Goal: Task Accomplishment & Management: Manage account settings

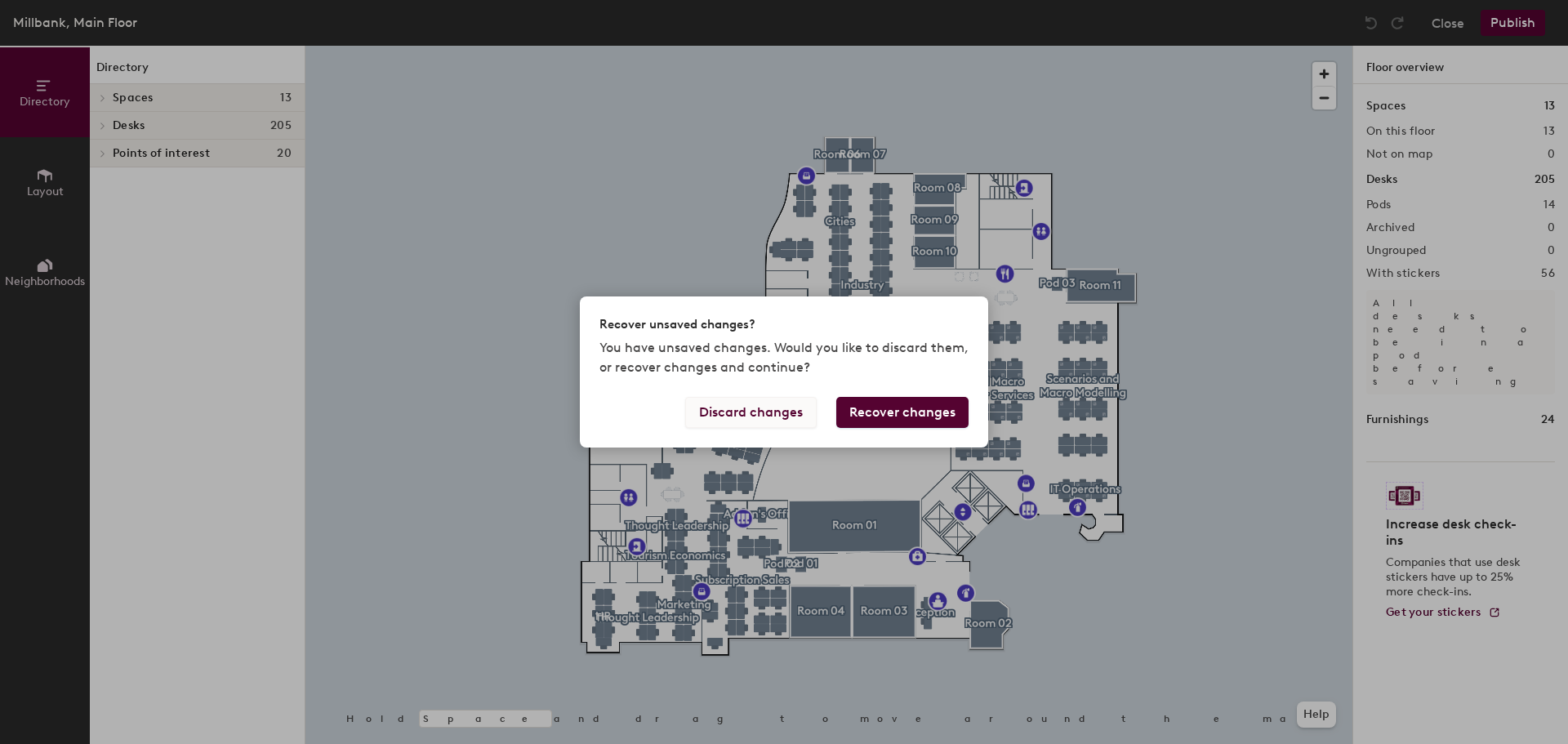
click at [795, 409] on button "Discard changes" at bounding box center [751, 412] width 132 height 31
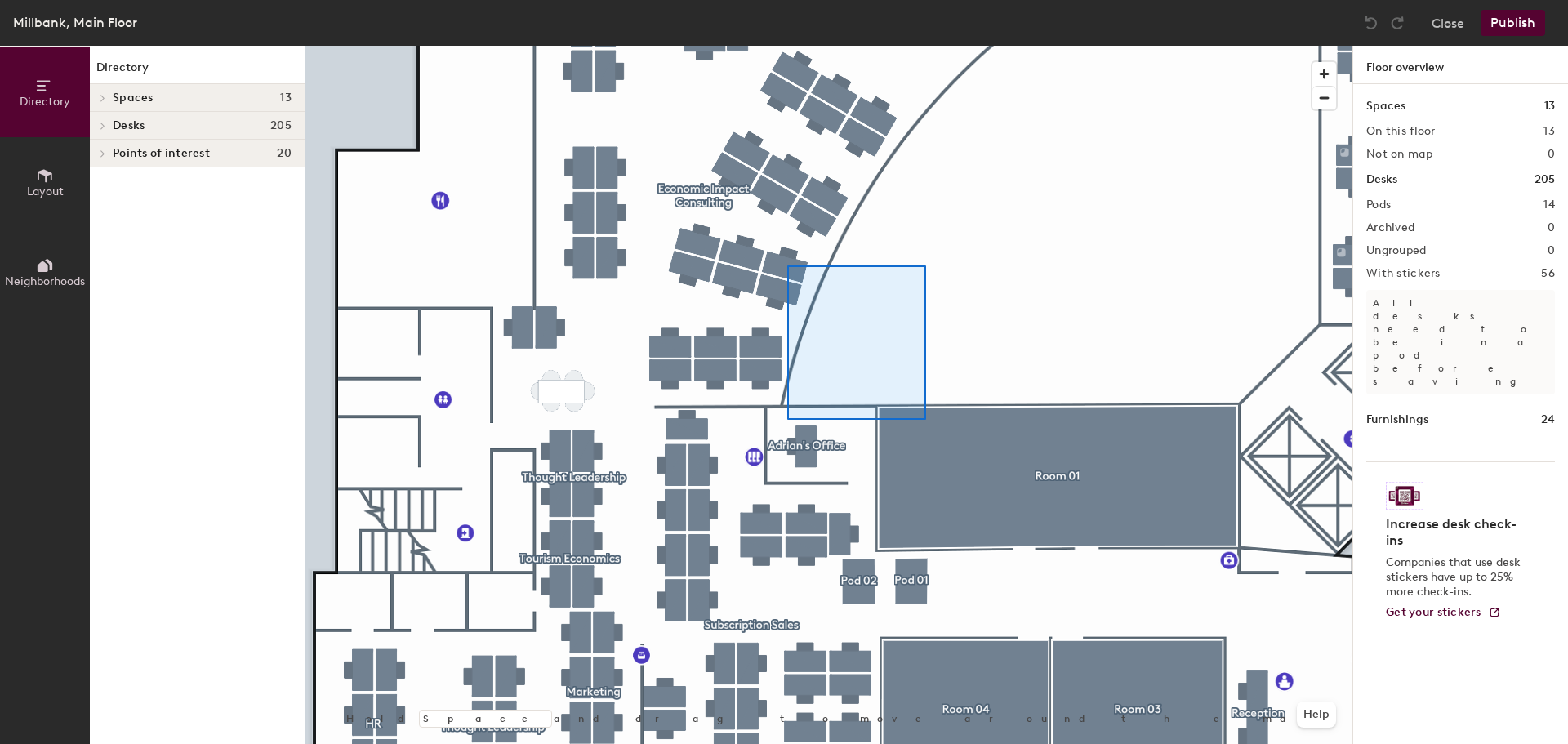
click at [781, 46] on div at bounding box center [829, 46] width 1046 height 0
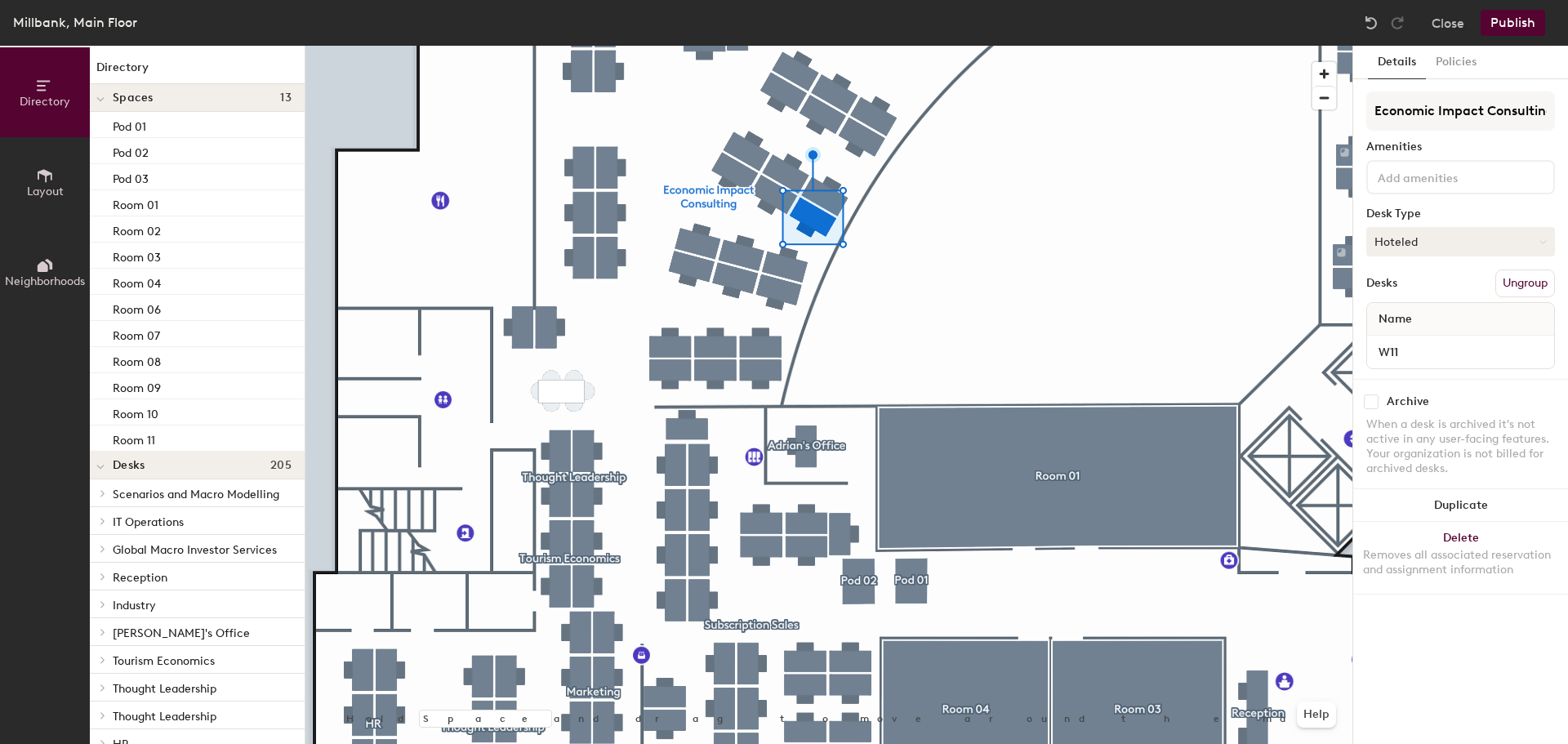
click at [1424, 240] on button "Hoteled" at bounding box center [1460, 241] width 189 height 29
click at [1412, 288] on div "Assigned" at bounding box center [1449, 292] width 164 height 24
click at [1510, 26] on button "Publish" at bounding box center [1512, 23] width 64 height 26
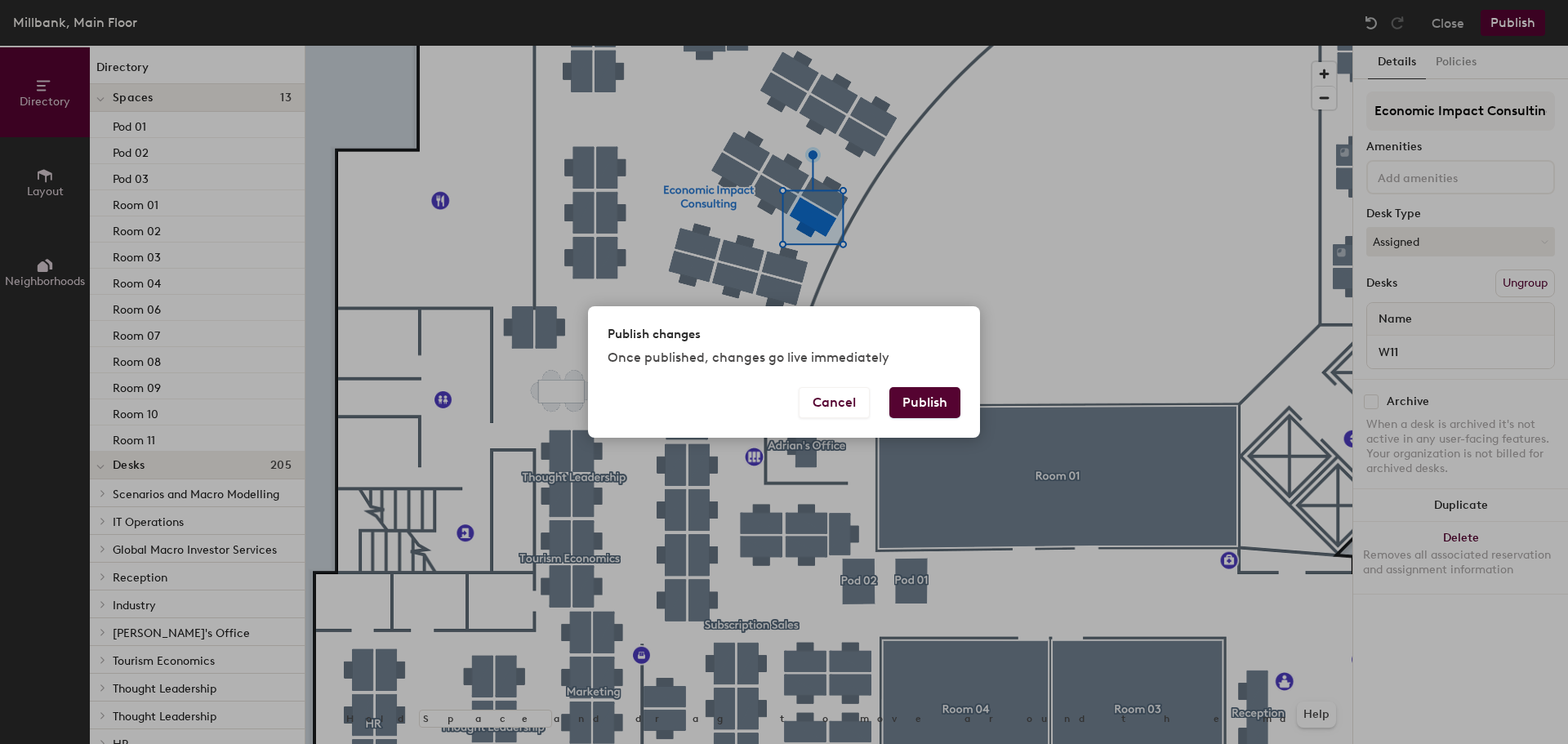
click at [936, 411] on button "Publish" at bounding box center [925, 402] width 71 height 31
